Goal: Find specific page/section: Find specific page/section

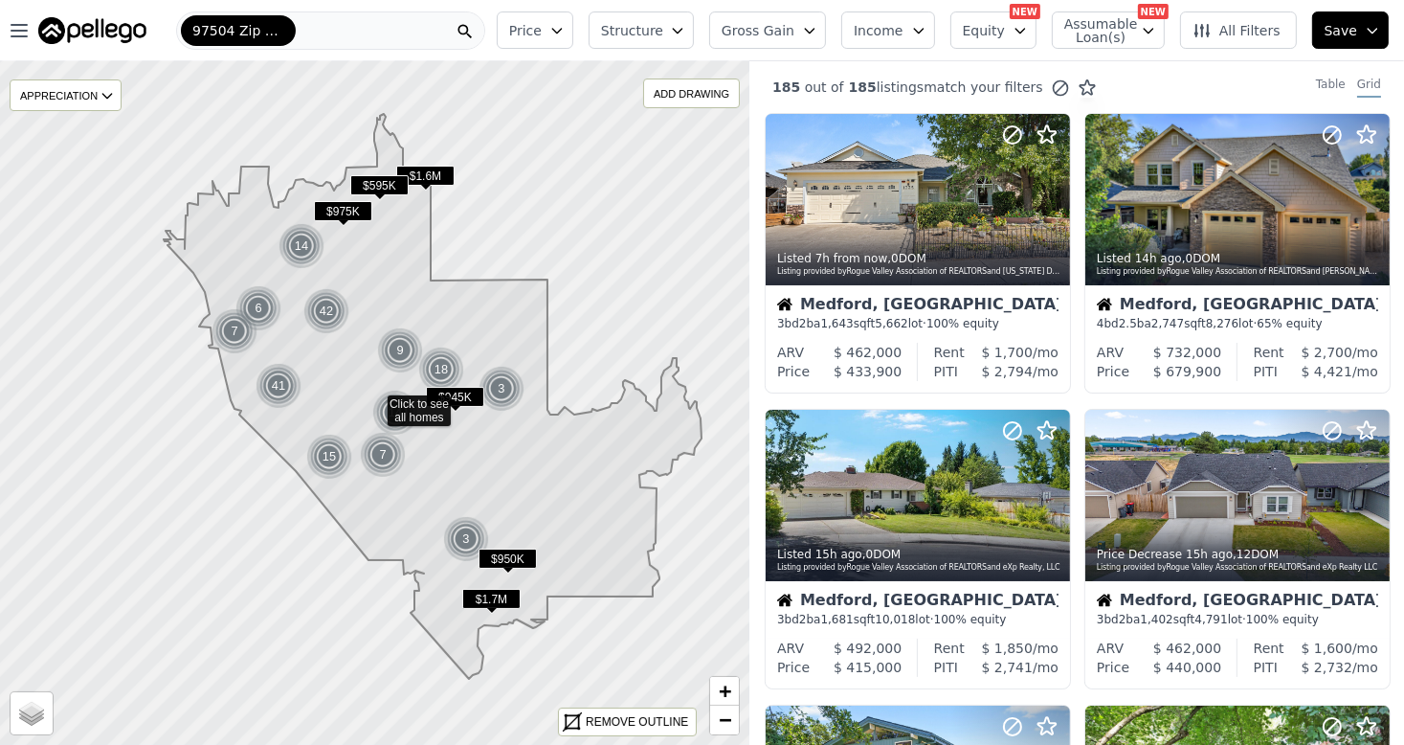
click at [536, 391] on icon at bounding box center [433, 396] width 538 height 565
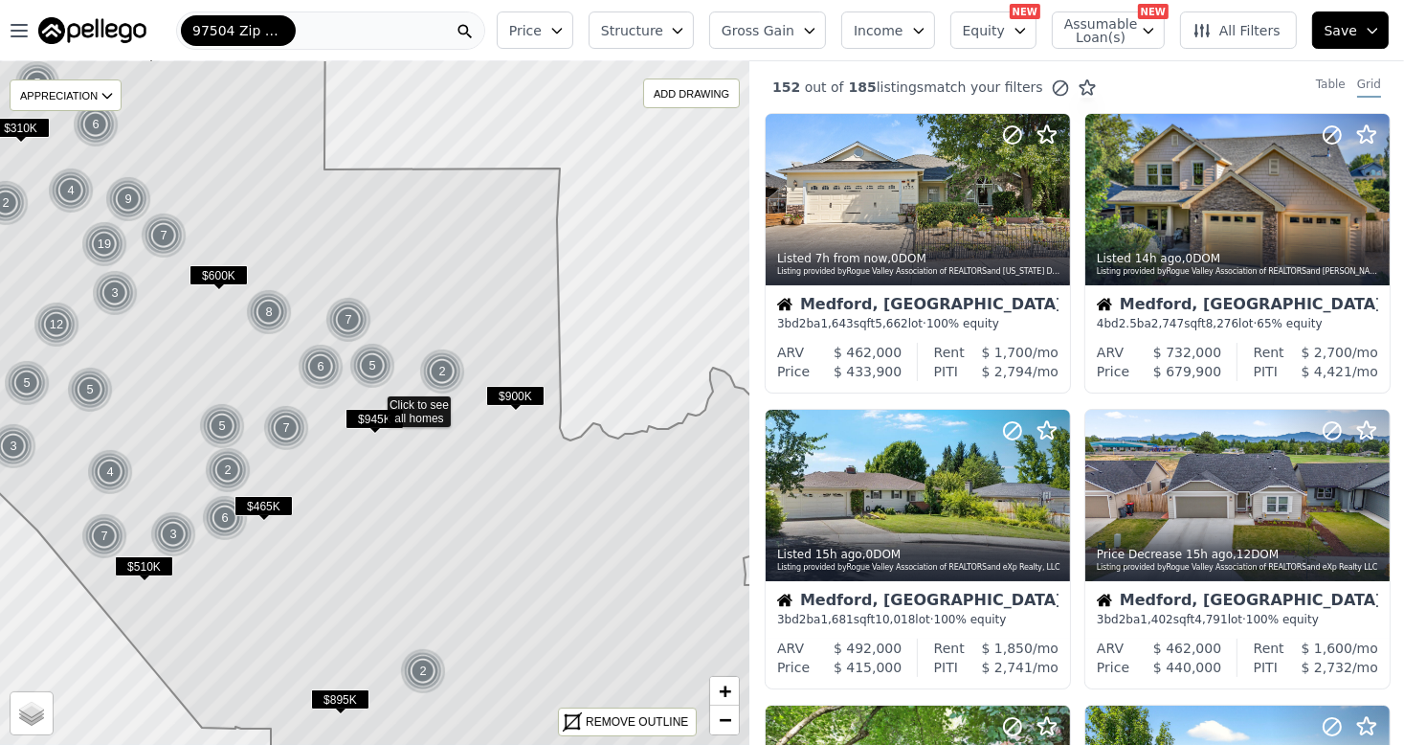
click at [399, 323] on icon at bounding box center [374, 403] width 903 height 824
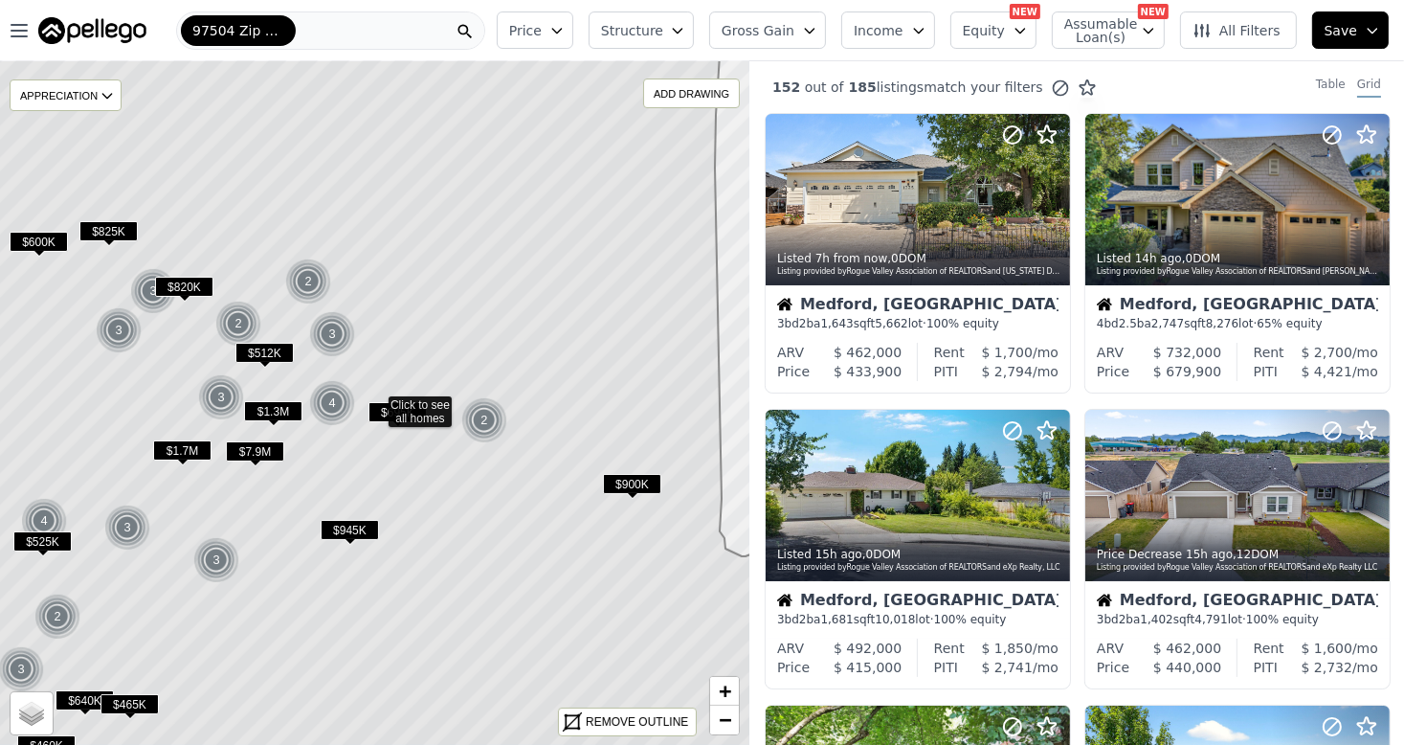
click at [394, 467] on icon at bounding box center [374, 403] width 903 height 824
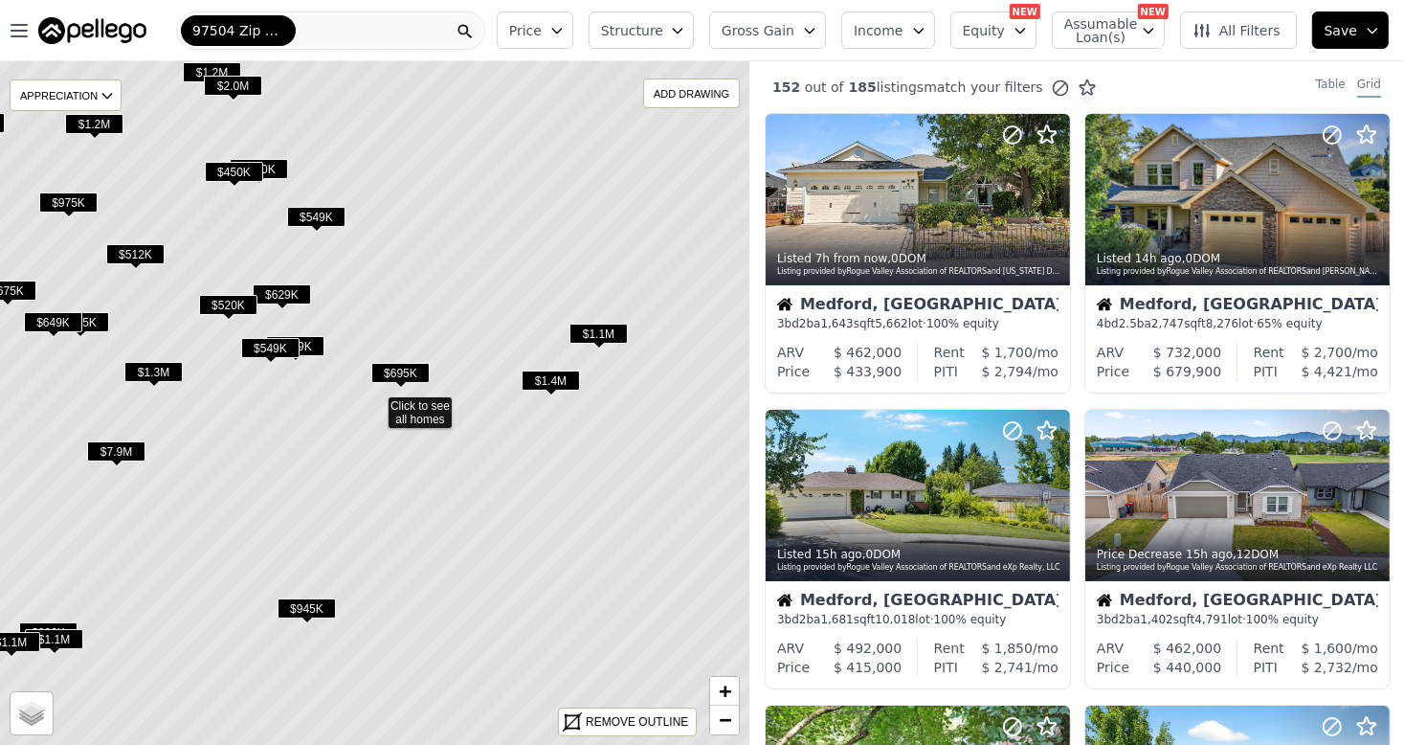
click at [535, 349] on icon at bounding box center [374, 403] width 903 height 824
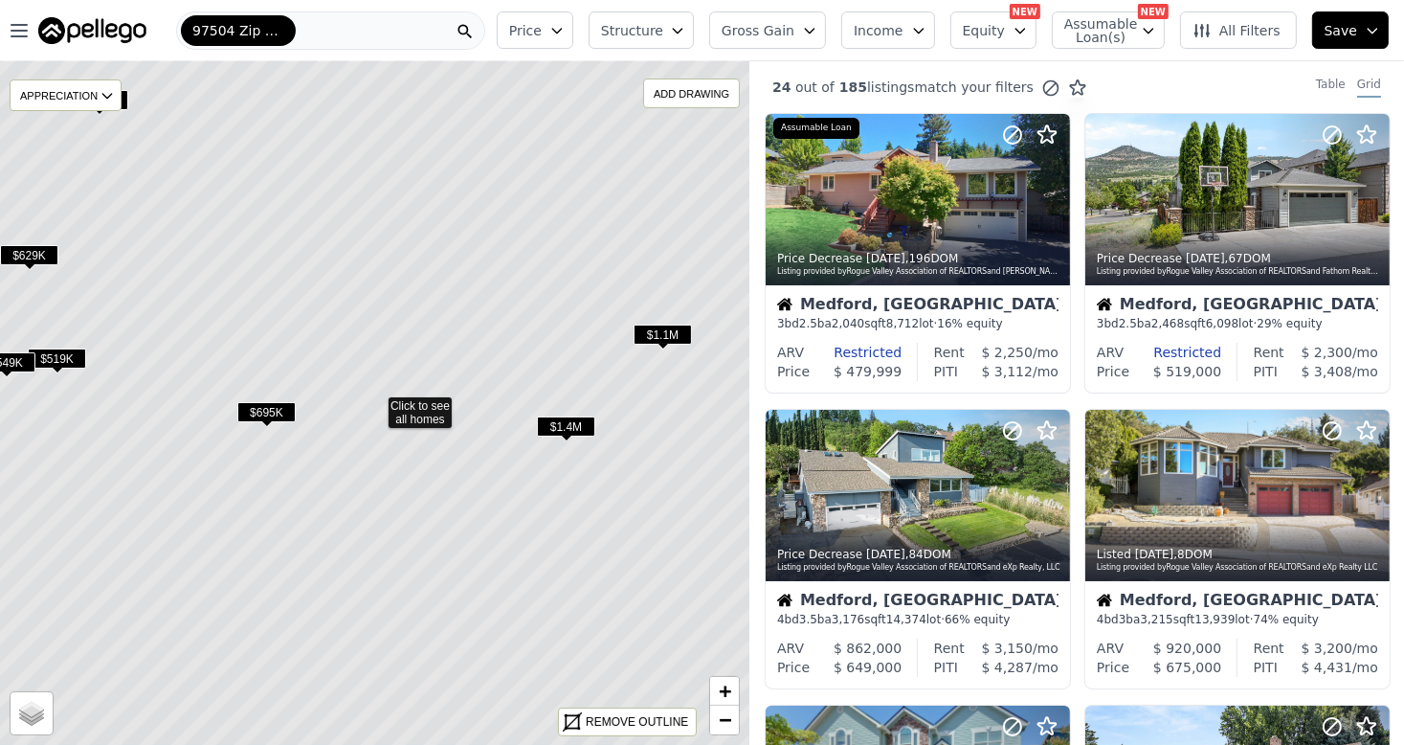
click at [547, 364] on icon at bounding box center [374, 403] width 903 height 824
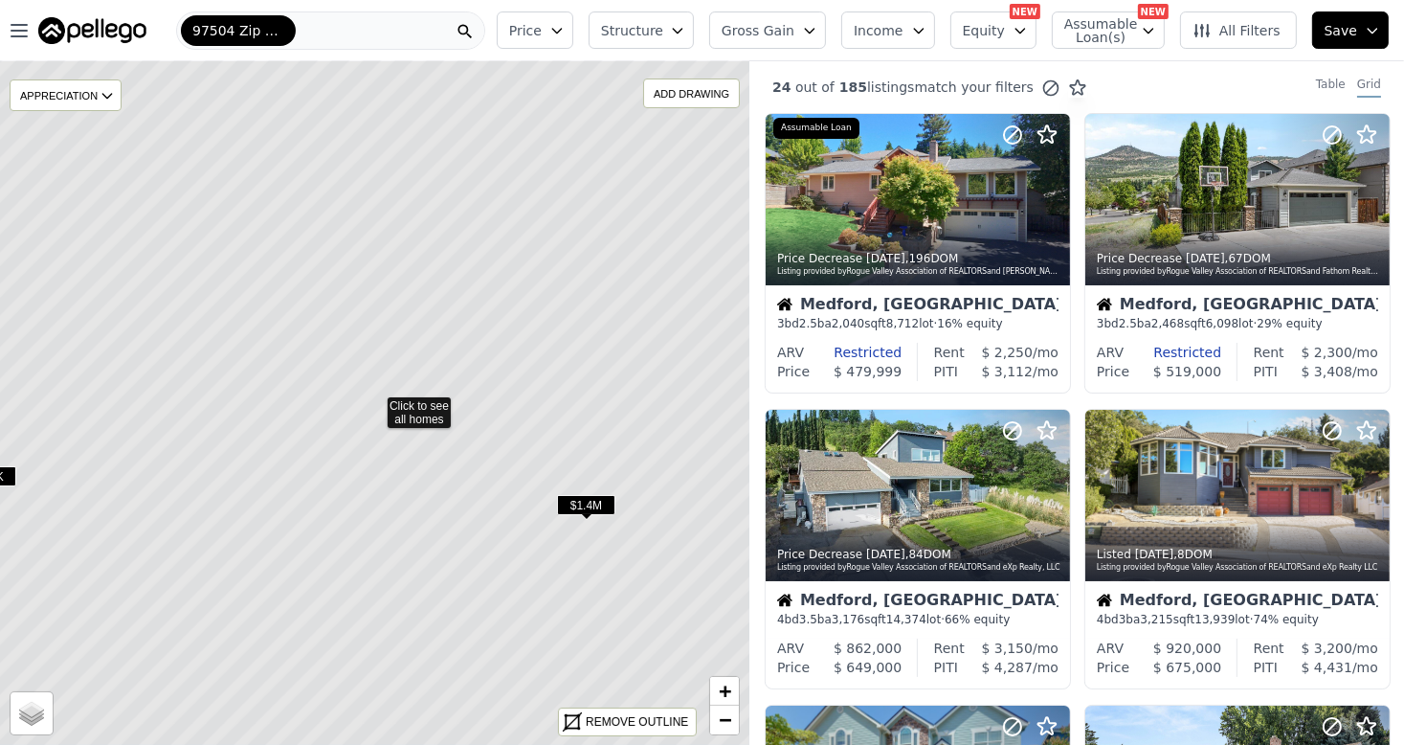
click at [561, 387] on icon at bounding box center [374, 403] width 903 height 824
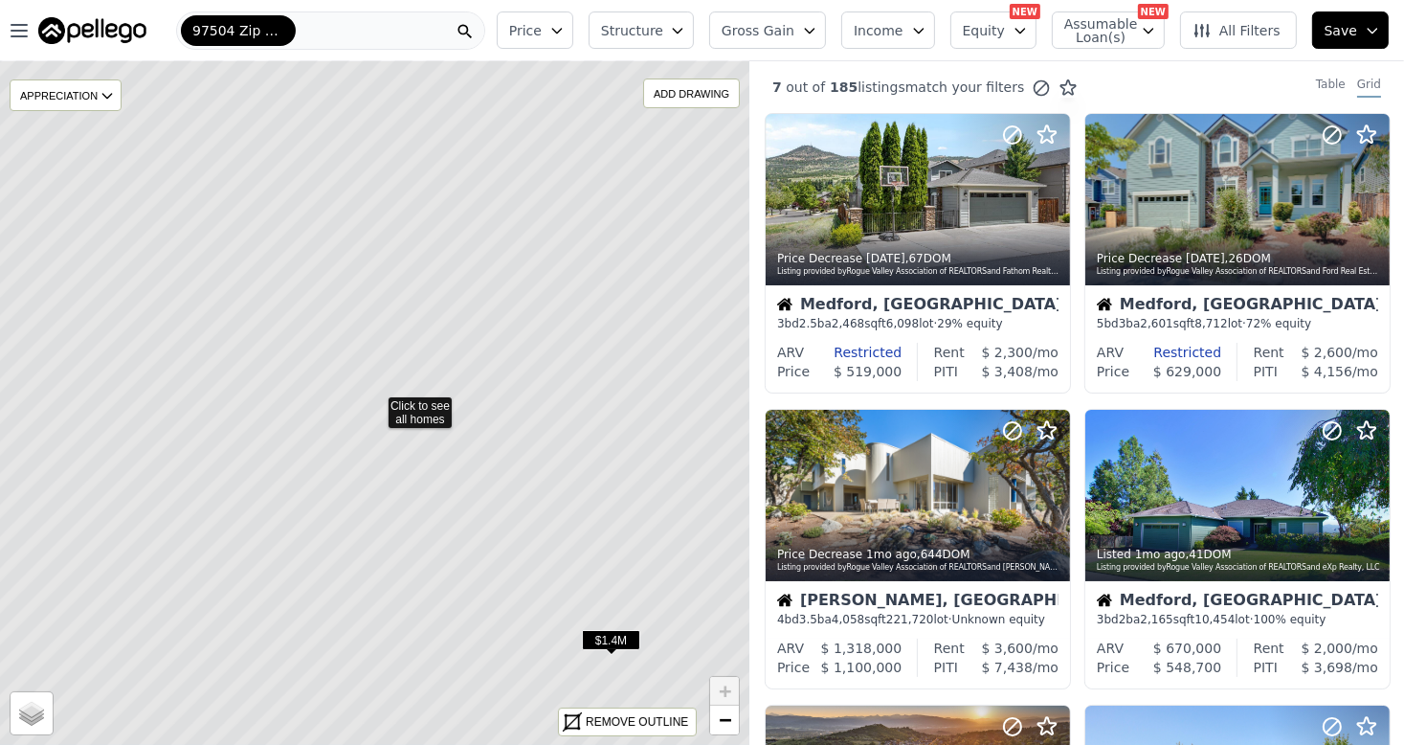
click at [561, 387] on icon at bounding box center [374, 403] width 903 height 824
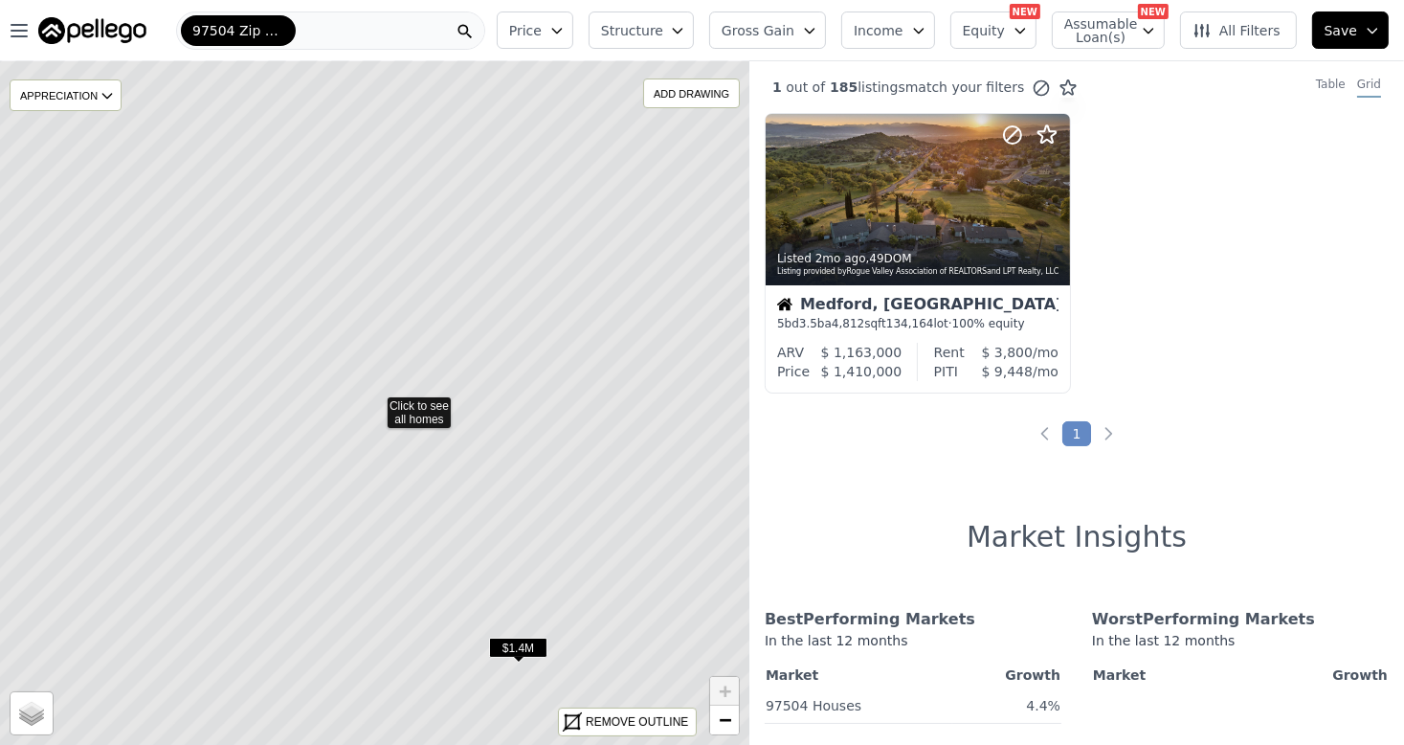
click at [420, 393] on icon at bounding box center [374, 403] width 903 height 824
click at [346, 421] on icon at bounding box center [374, 403] width 903 height 824
click at [1206, 26] on icon at bounding box center [1201, 30] width 19 height 19
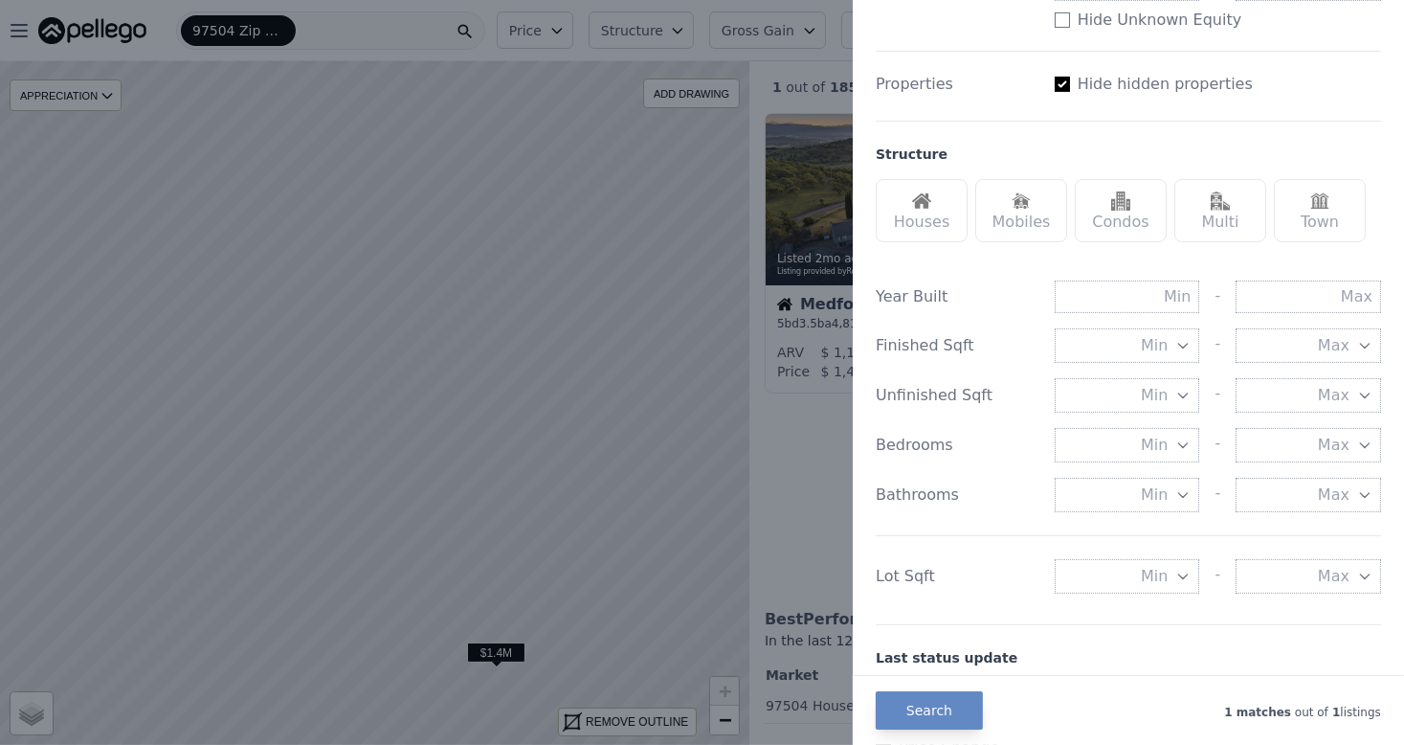
scroll to position [999, 0]
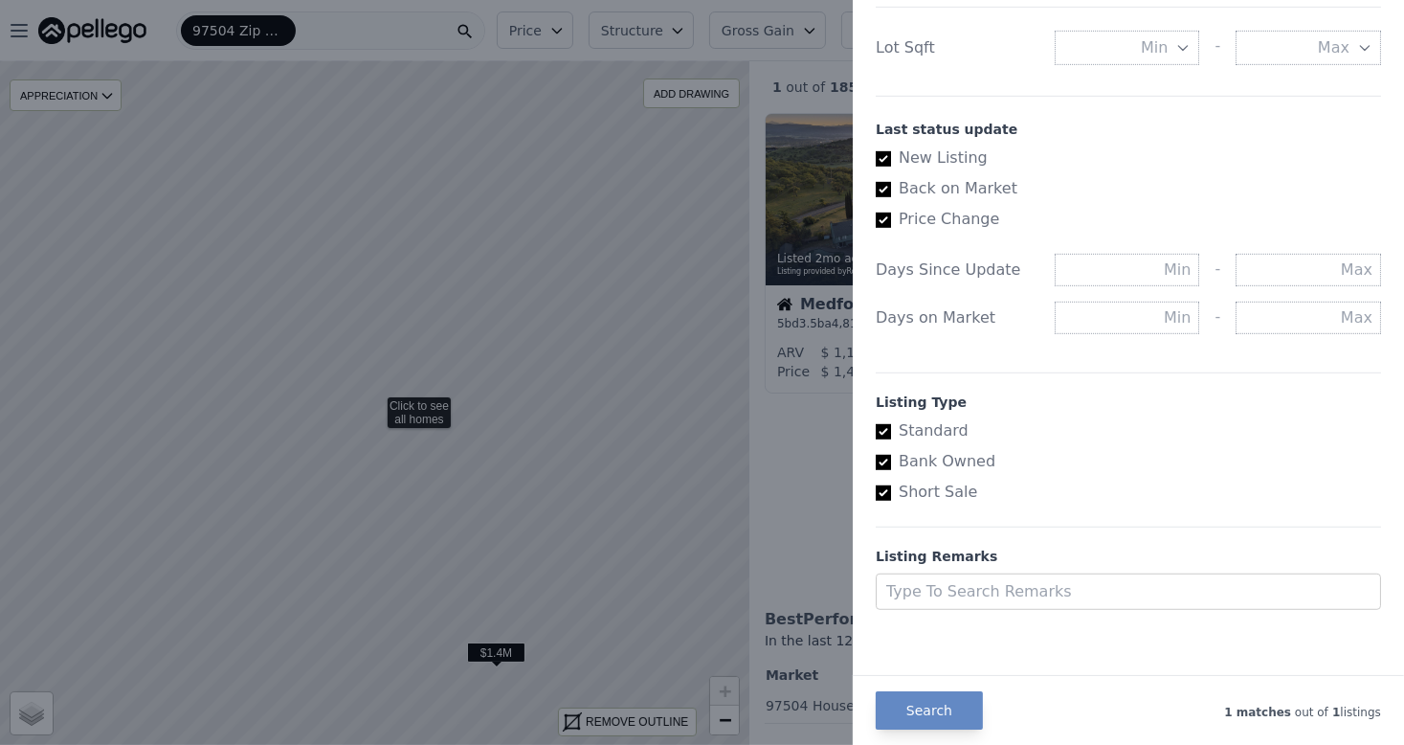
click at [600, 394] on div at bounding box center [702, 372] width 1404 height 745
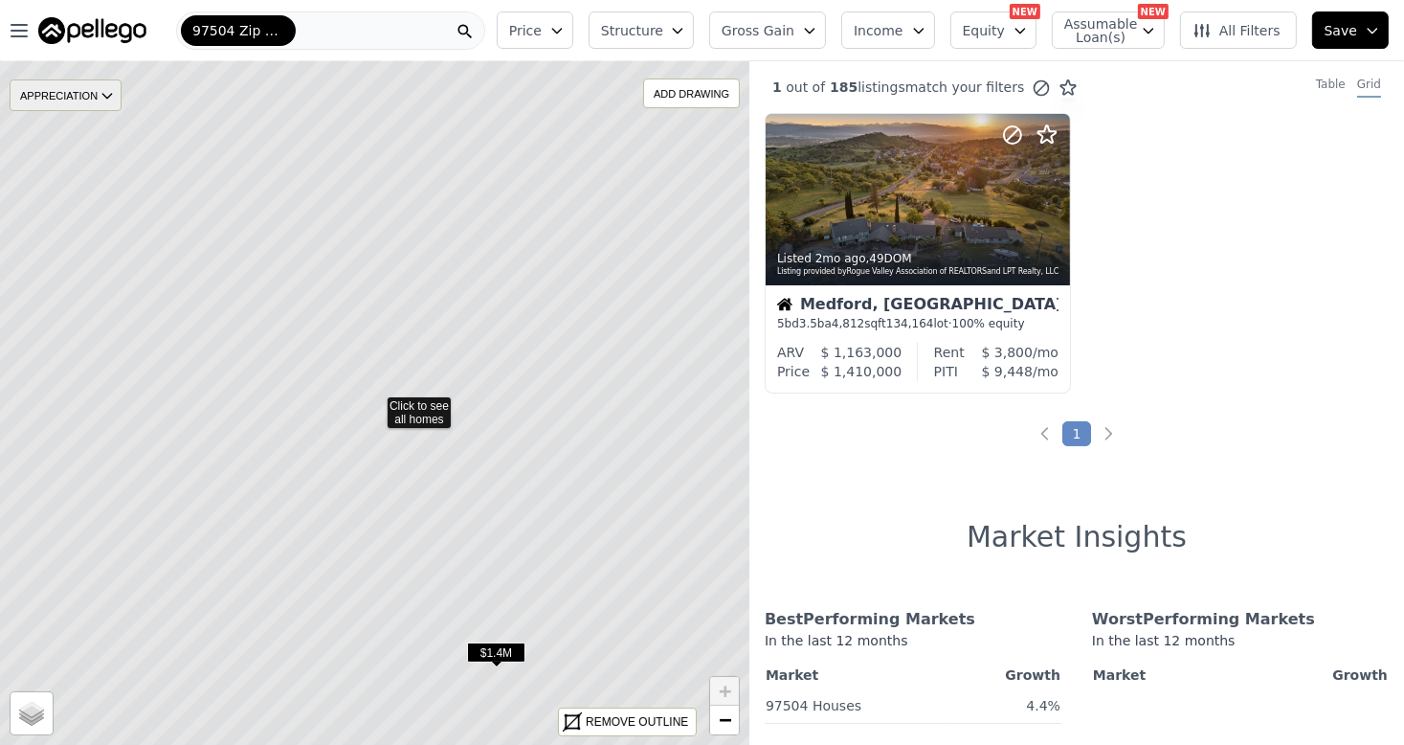
click at [110, 101] on icon at bounding box center [107, 95] width 15 height 15
click at [99, 199] on div "3Y" at bounding box center [80, 209] width 57 height 28
click at [353, 316] on icon at bounding box center [374, 403] width 903 height 824
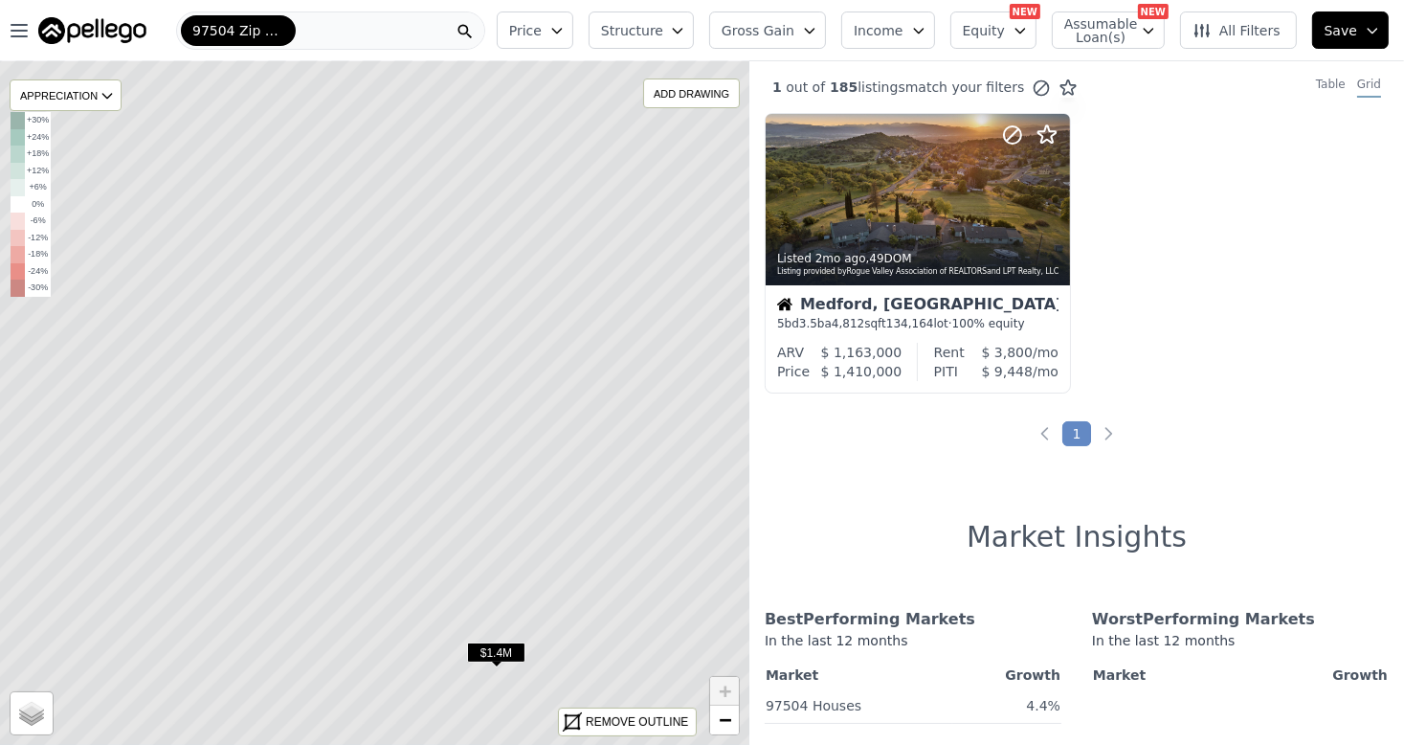
click at [433, 407] on icon at bounding box center [374, 403] width 903 height 824
